Goal: Book appointment/travel/reservation

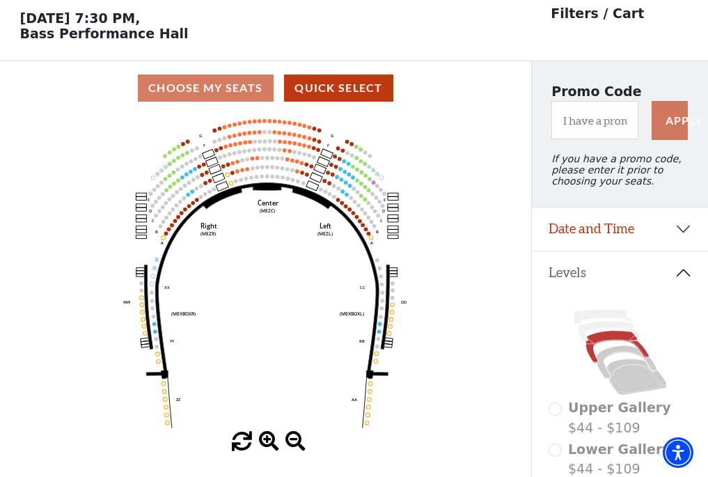
scroll to position [65, 0]
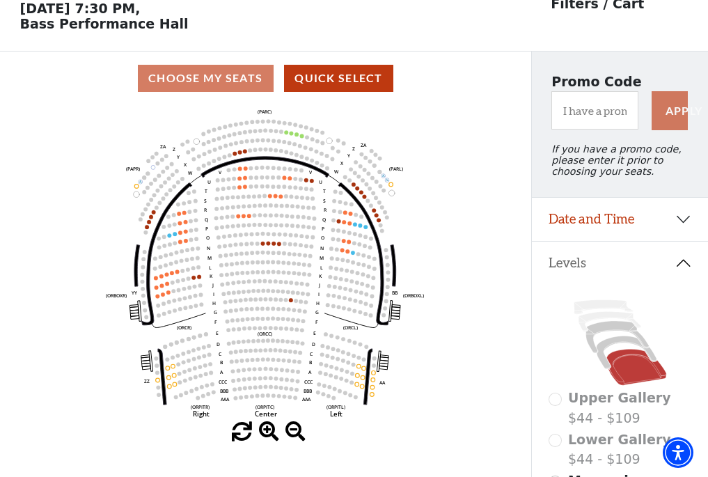
scroll to position [65, 0]
